Goal: Find contact information: Find contact information

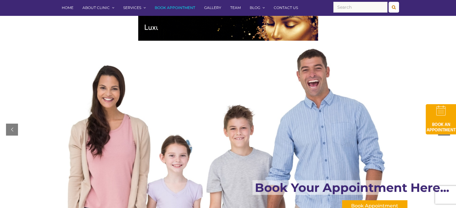
scroll to position [17, 0]
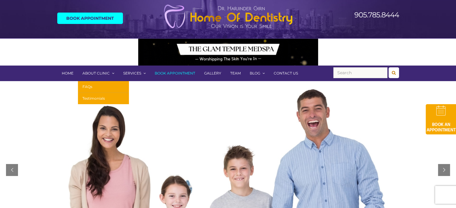
click at [101, 78] on link "About Clinic" at bounding box center [98, 74] width 41 height 16
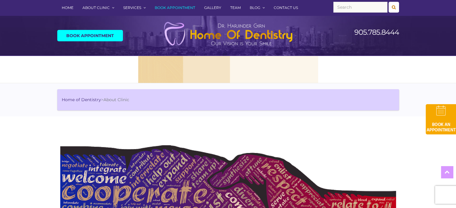
scroll to position [156, 0]
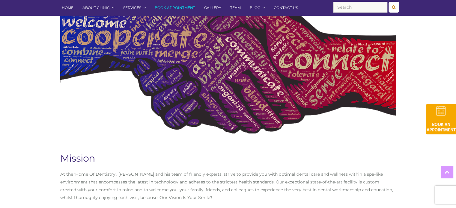
drag, startPoint x: 0, startPoint y: 0, endPoint x: 460, endPoint y: 52, distance: 463.0
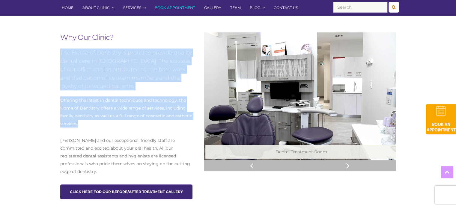
drag, startPoint x: 91, startPoint y: 123, endPoint x: 54, endPoint y: 53, distance: 79.1
copy div "The Home of Dentistry is proud to provide quality dental care in Mississauga. T…"
